Goal: Information Seeking & Learning: Check status

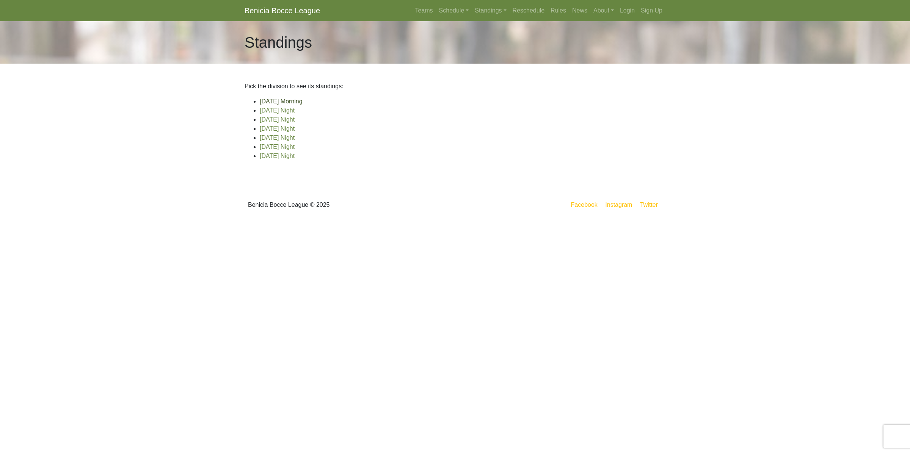
click at [286, 104] on link "[DATE] Morning" at bounding box center [281, 101] width 43 height 6
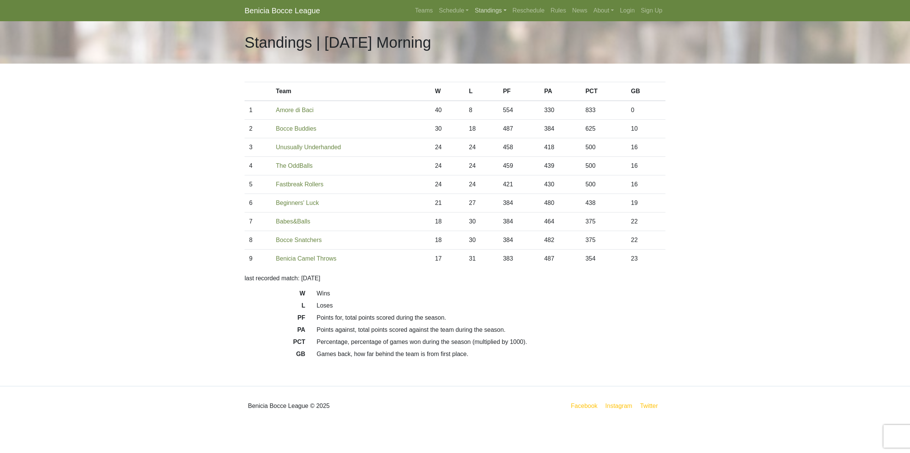
click at [496, 8] on link "Standings" at bounding box center [491, 10] width 38 height 15
click at [494, 39] on link "[DATE] Night" at bounding box center [502, 41] width 61 height 12
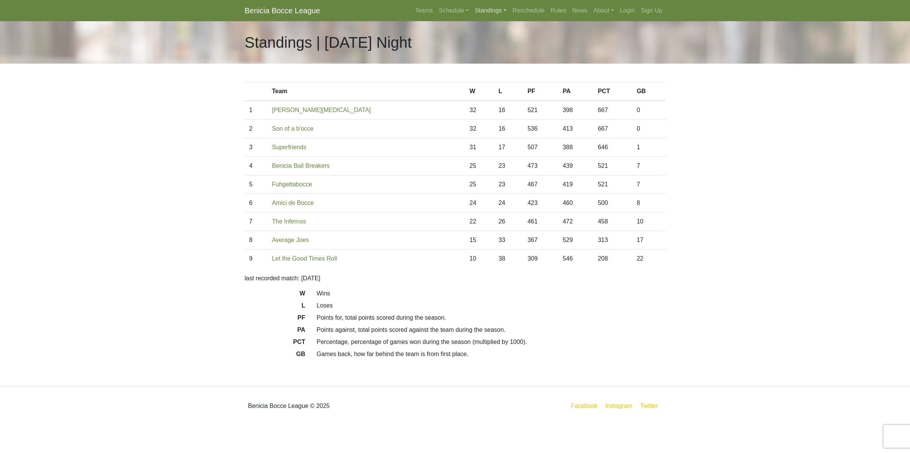
click at [492, 9] on link "Standings" at bounding box center [491, 10] width 38 height 15
click at [498, 51] on link "[DATE] Night" at bounding box center [502, 53] width 61 height 12
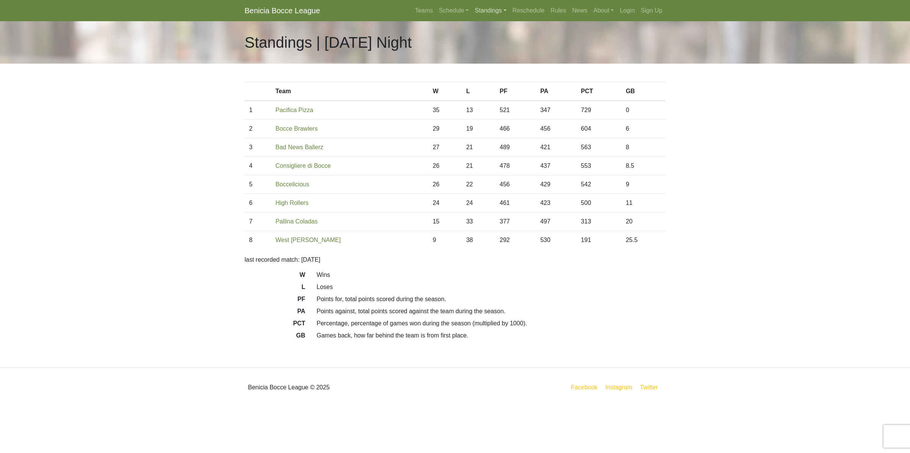
click at [490, 12] on link "Standings" at bounding box center [491, 10] width 38 height 15
click at [497, 63] on link "[DATE] Night" at bounding box center [502, 65] width 61 height 12
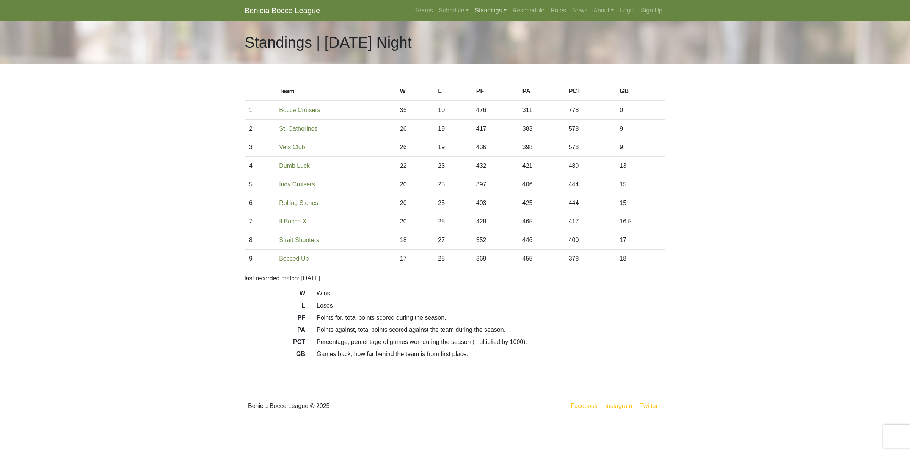
click at [491, 12] on link "Standings" at bounding box center [491, 10] width 38 height 15
click at [501, 77] on link "[DATE] Night" at bounding box center [502, 77] width 61 height 12
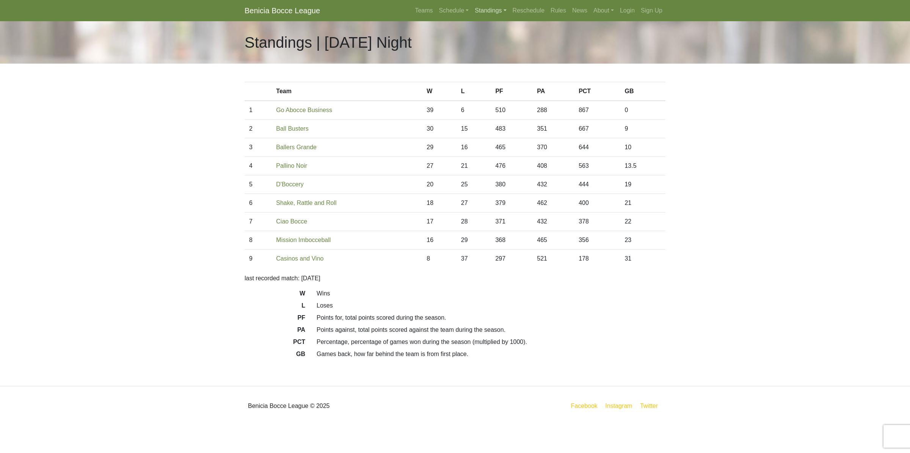
click at [488, 11] on link "Standings" at bounding box center [491, 10] width 38 height 15
click at [491, 89] on link "[DATE] Night" at bounding box center [502, 89] width 61 height 12
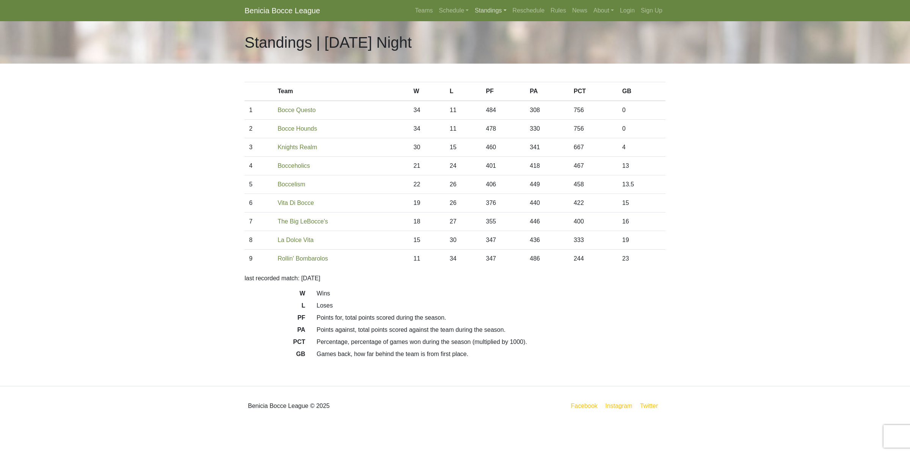
click at [495, 11] on link "Standings" at bounding box center [491, 10] width 38 height 15
click at [496, 101] on link "[DATE] Night" at bounding box center [502, 101] width 61 height 12
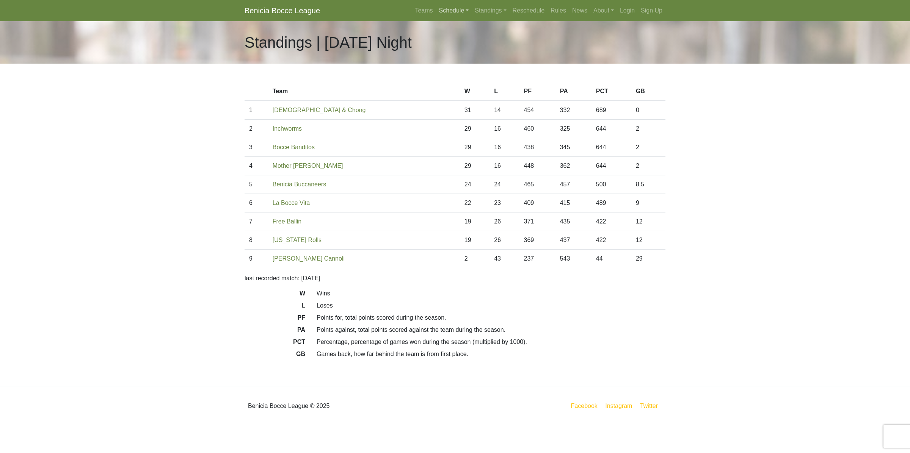
click at [446, 9] on link "Schedule" at bounding box center [454, 10] width 36 height 15
click at [459, 66] on link "[DATE] Night" at bounding box center [466, 65] width 61 height 12
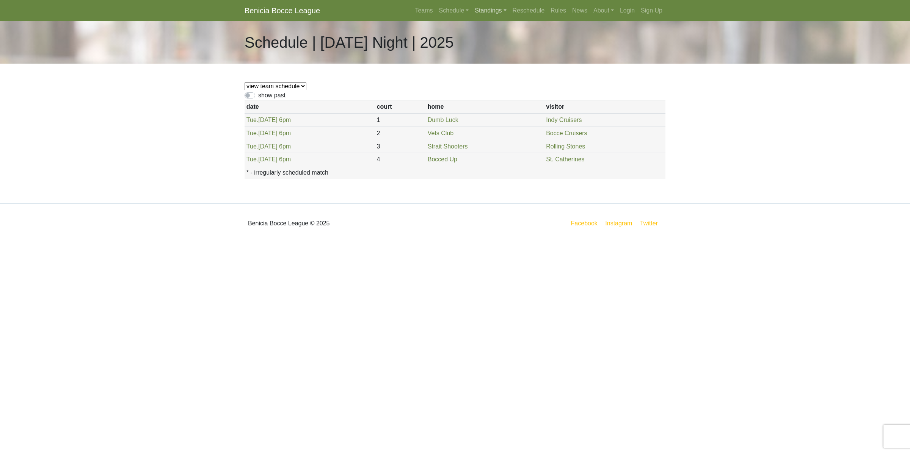
click at [486, 8] on link "Standings" at bounding box center [491, 10] width 38 height 15
click at [492, 57] on link "[DATE] Night" at bounding box center [502, 53] width 61 height 12
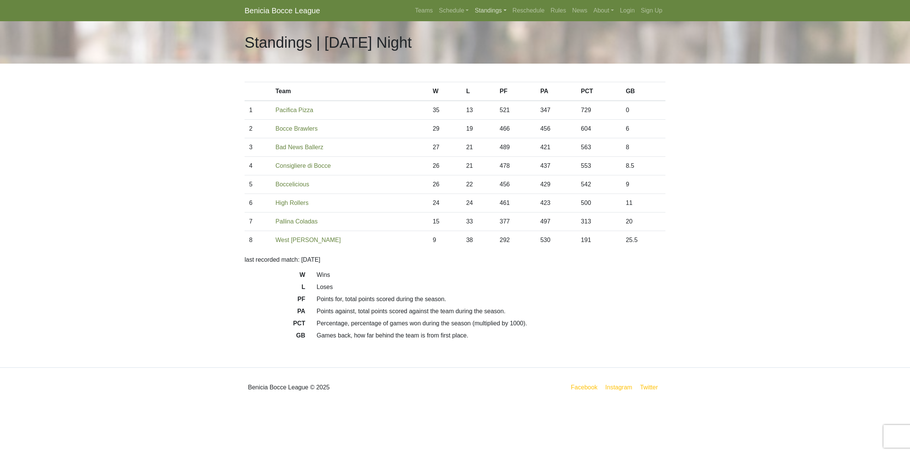
click at [488, 9] on link "Standings" at bounding box center [491, 10] width 38 height 15
click at [450, 9] on link "Schedule" at bounding box center [454, 10] width 36 height 15
click at [461, 56] on link "[DATE] Night" at bounding box center [466, 53] width 61 height 12
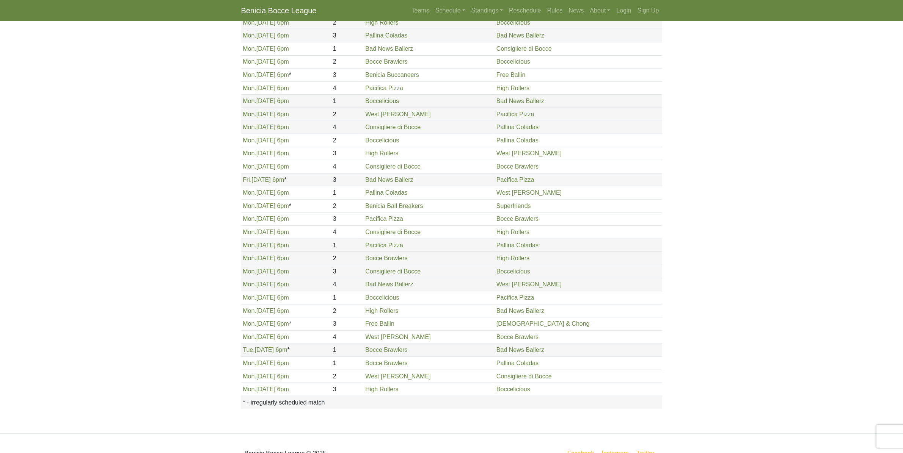
scroll to position [634, 0]
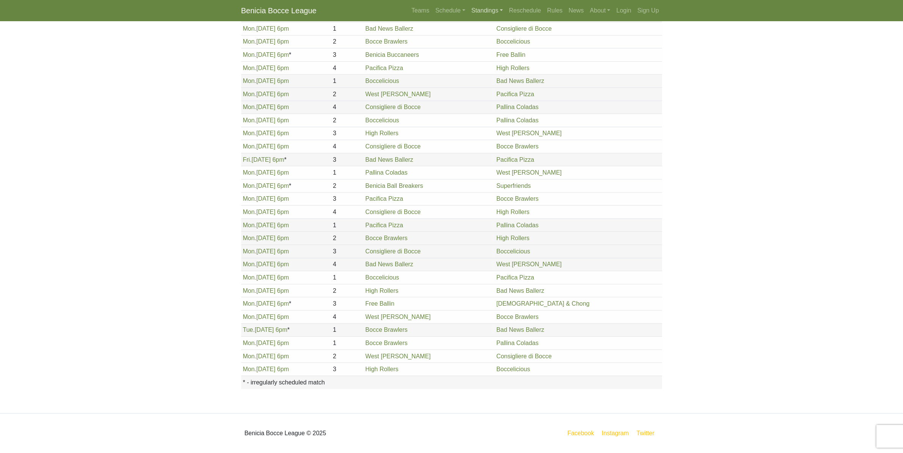
click at [482, 11] on link "Standings" at bounding box center [487, 10] width 38 height 15
click at [449, 10] on link "Schedule" at bounding box center [450, 10] width 36 height 15
click at [454, 66] on link "[DATE] Night" at bounding box center [463, 65] width 61 height 12
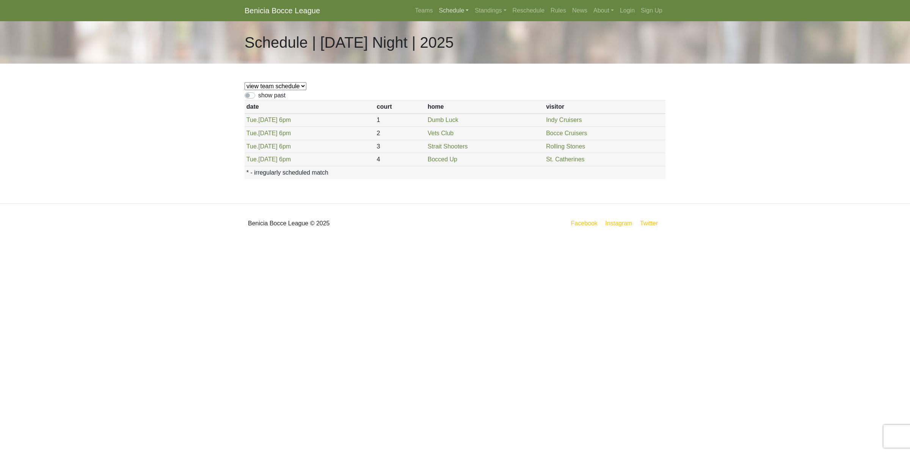
click at [445, 8] on link "Schedule" at bounding box center [454, 10] width 36 height 15
click at [458, 77] on link "[DATE] Night" at bounding box center [466, 77] width 61 height 12
click at [447, 6] on link "Schedule" at bounding box center [454, 10] width 36 height 15
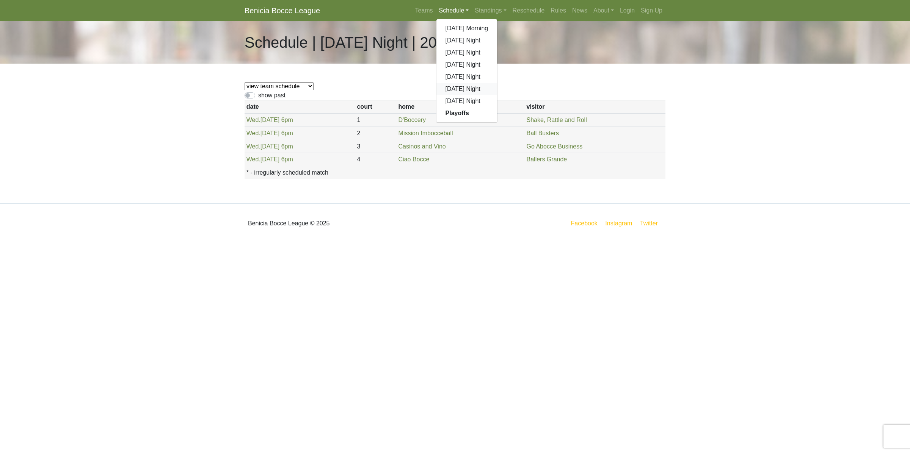
click at [454, 90] on link "[DATE] Night" at bounding box center [466, 89] width 61 height 12
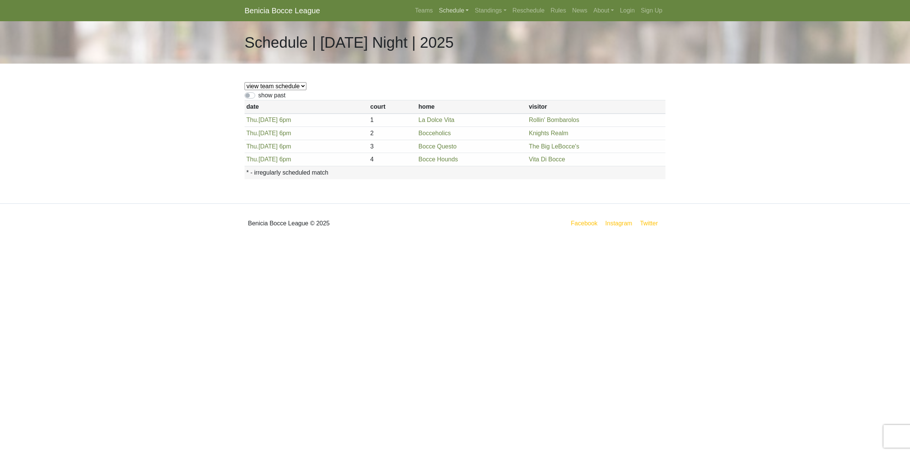
click at [449, 12] on link "Schedule" at bounding box center [454, 10] width 36 height 15
click at [455, 102] on link "[DATE] Night" at bounding box center [466, 101] width 61 height 12
click at [454, 9] on link "Schedule" at bounding box center [454, 10] width 36 height 15
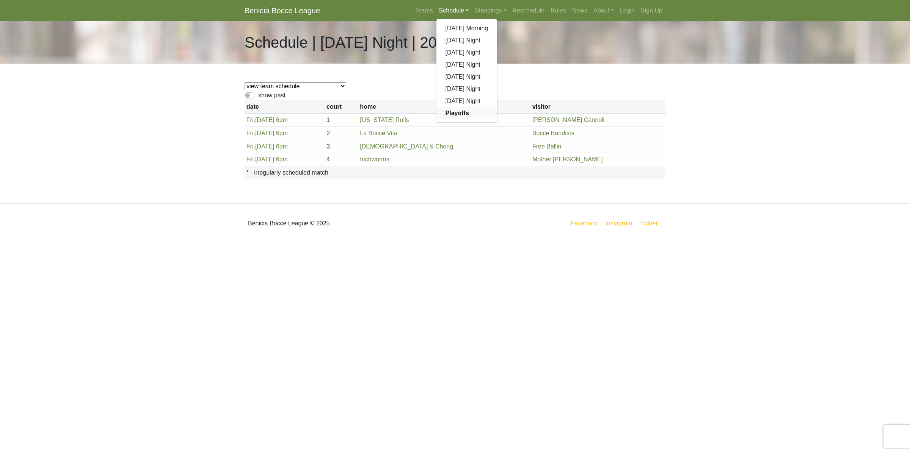
click at [455, 112] on strong "Playoffs" at bounding box center [458, 113] width 24 height 6
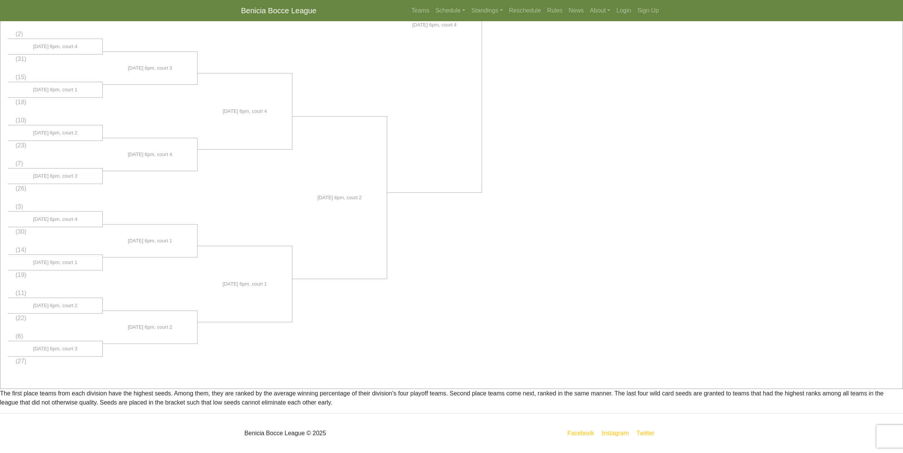
scroll to position [441, 0]
